Goal: Information Seeking & Learning: Learn about a topic

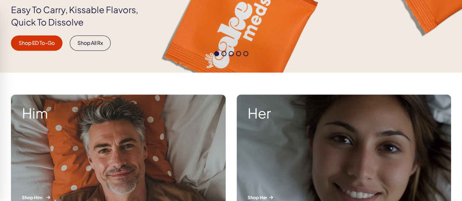
scroll to position [292, 0]
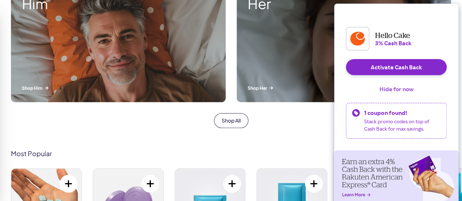
click at [404, 93] on button "Hide for now" at bounding box center [396, 89] width 46 height 16
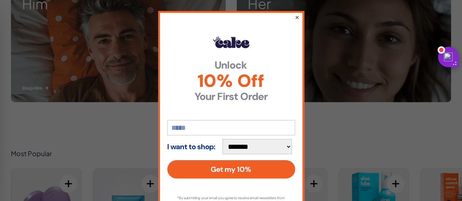
click at [294, 16] on button "×" at bounding box center [296, 17] width 5 height 9
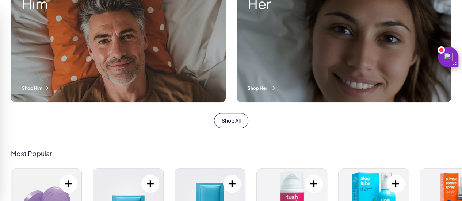
click at [323, 34] on div "Her Shop Her" at bounding box center [344, 43] width 215 height 117
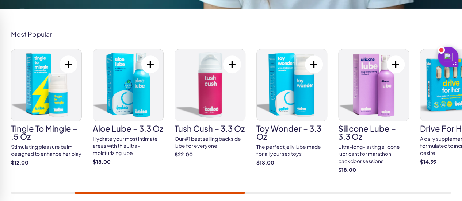
scroll to position [292, 0]
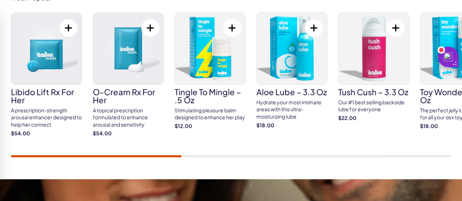
click at [42, 157] on div "Most Popular Libido Lift Rx For Her A prescription-strength arousal enhancer de…" at bounding box center [231, 75] width 462 height 207
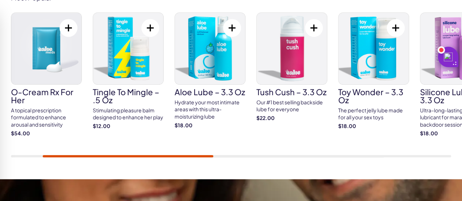
click at [42, 47] on img at bounding box center [46, 49] width 70 height 72
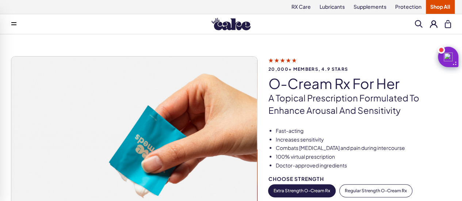
click at [411, 46] on div "20,000+ members, 4.9 stars O-Cream Rx for Her A topical prescription formulated…" at bounding box center [231, 197] width 462 height 327
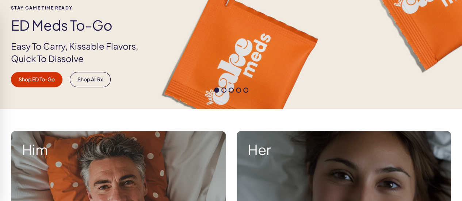
scroll to position [256, 0]
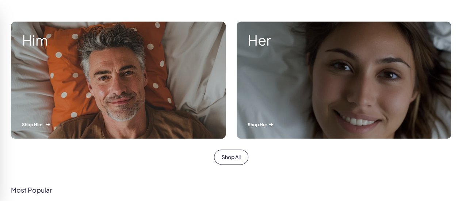
click at [145, 71] on div "Him Shop Him" at bounding box center [118, 80] width 215 height 117
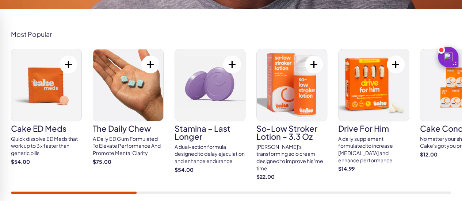
scroll to position [292, 0]
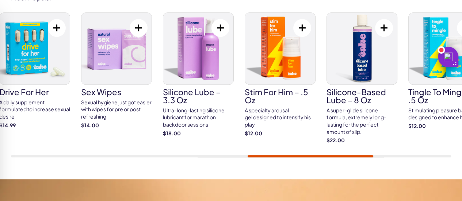
click at [374, 147] on div "Cake ED Meds Quick dissolve ED Meds that work up to 3x faster than generic pill…" at bounding box center [231, 84] width 440 height 145
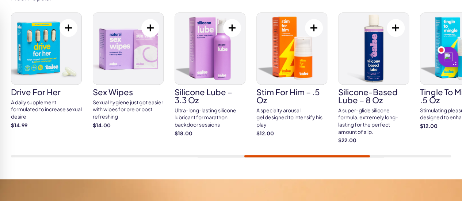
drag, startPoint x: 361, startPoint y: 154, endPoint x: 374, endPoint y: 154, distance: 13.1
click at [400, 150] on div "Cake ED Meds Quick dissolve ED Meds that work up to 3x faster than generic pill…" at bounding box center [231, 84] width 440 height 145
click at [375, 155] on div at bounding box center [231, 156] width 440 height 2
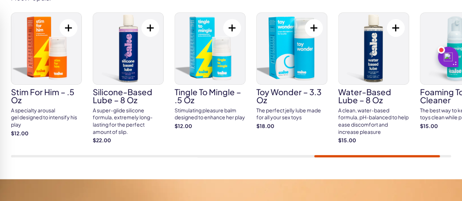
click at [359, 155] on div at bounding box center [377, 156] width 126 height 2
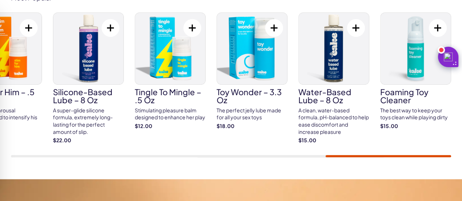
click at [358, 153] on div "Cake ED Meds Quick dissolve ED Meds that work up to 3x faster than generic pill…" at bounding box center [231, 84] width 440 height 145
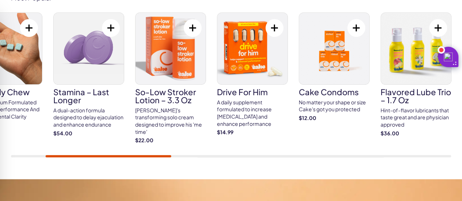
click at [125, 157] on div at bounding box center [109, 156] width 126 height 2
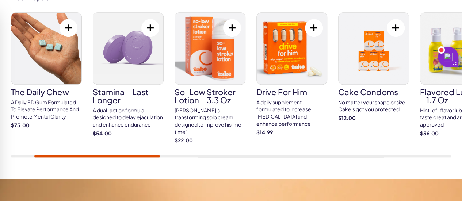
click at [201, 96] on h3 "So-Low Stroker Lotion – 3.3 oz" at bounding box center [209, 96] width 71 height 16
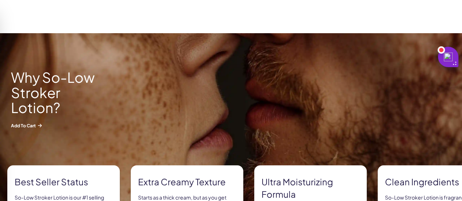
scroll to position [73, 0]
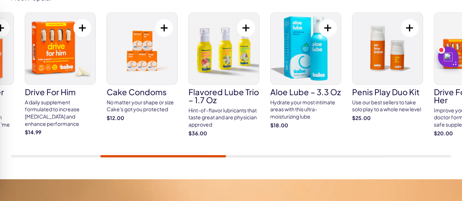
click at [214, 155] on div at bounding box center [163, 156] width 126 height 2
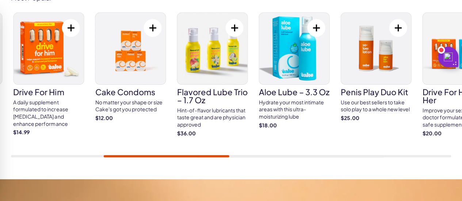
click at [218, 91] on h3 "Flavored Lube Trio – 1.7 oz" at bounding box center [212, 96] width 71 height 16
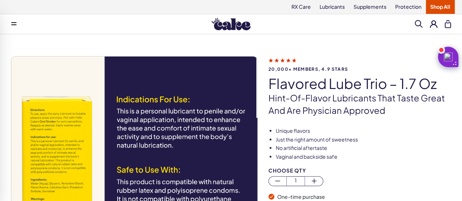
click at [397, 148] on li "No artificial aftertaste" at bounding box center [363, 148] width 175 height 7
